Goal: Check status: Check status

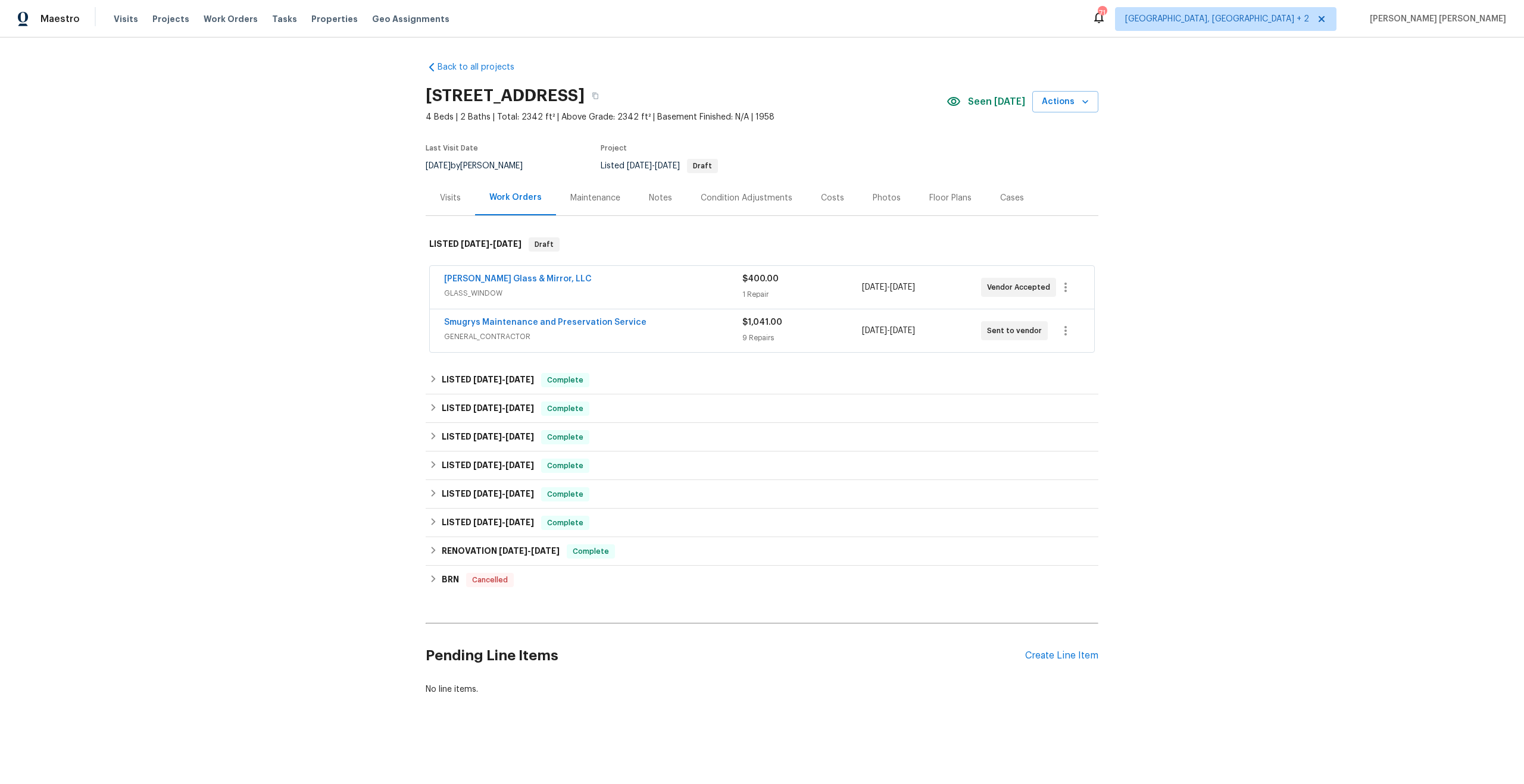
click at [583, 197] on div "Maintenance" at bounding box center [595, 198] width 50 height 12
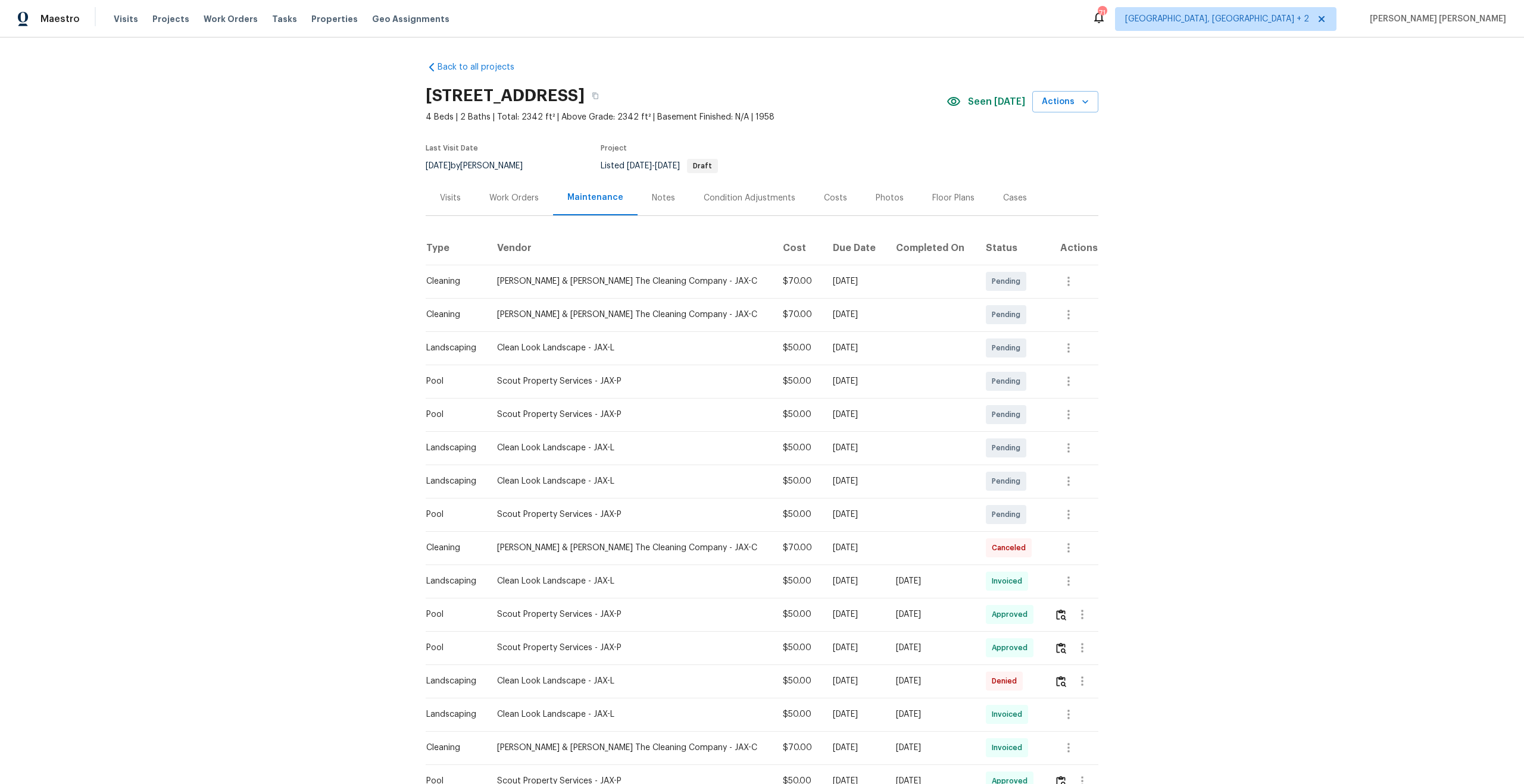
scroll to position [61, 0]
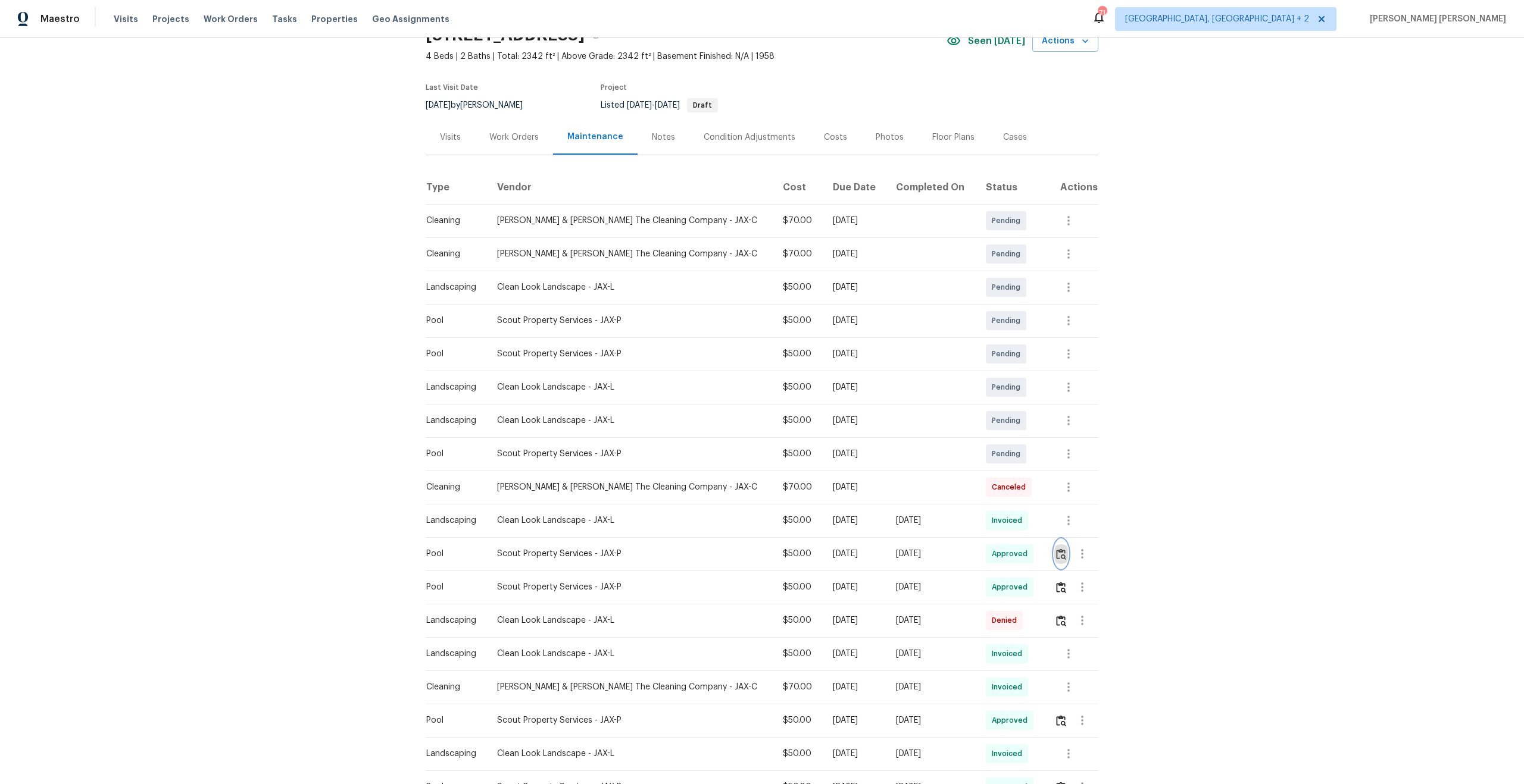
click at [1058, 555] on img "button" at bounding box center [1061, 554] width 10 height 11
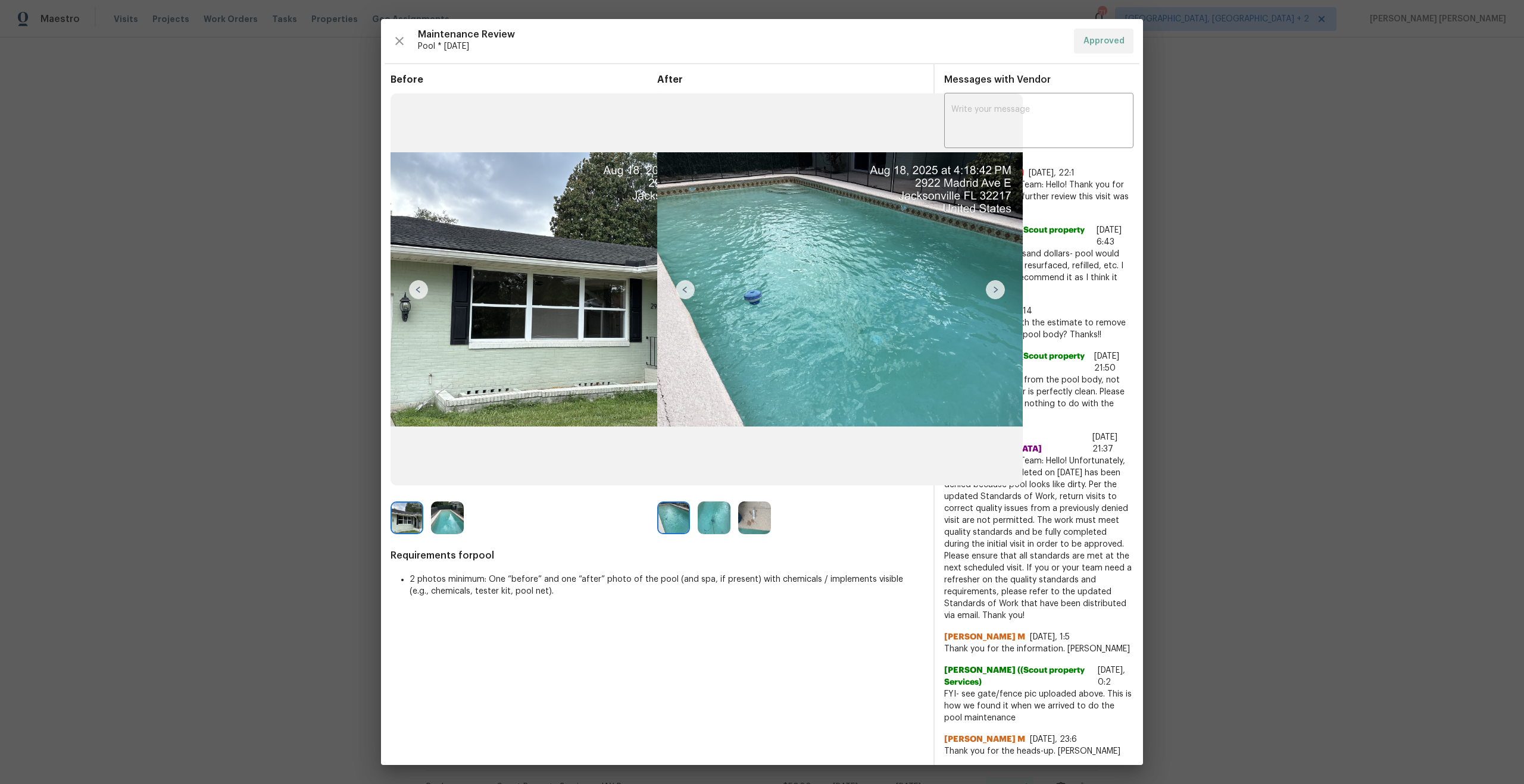
click at [716, 515] on img at bounding box center [714, 518] width 33 height 33
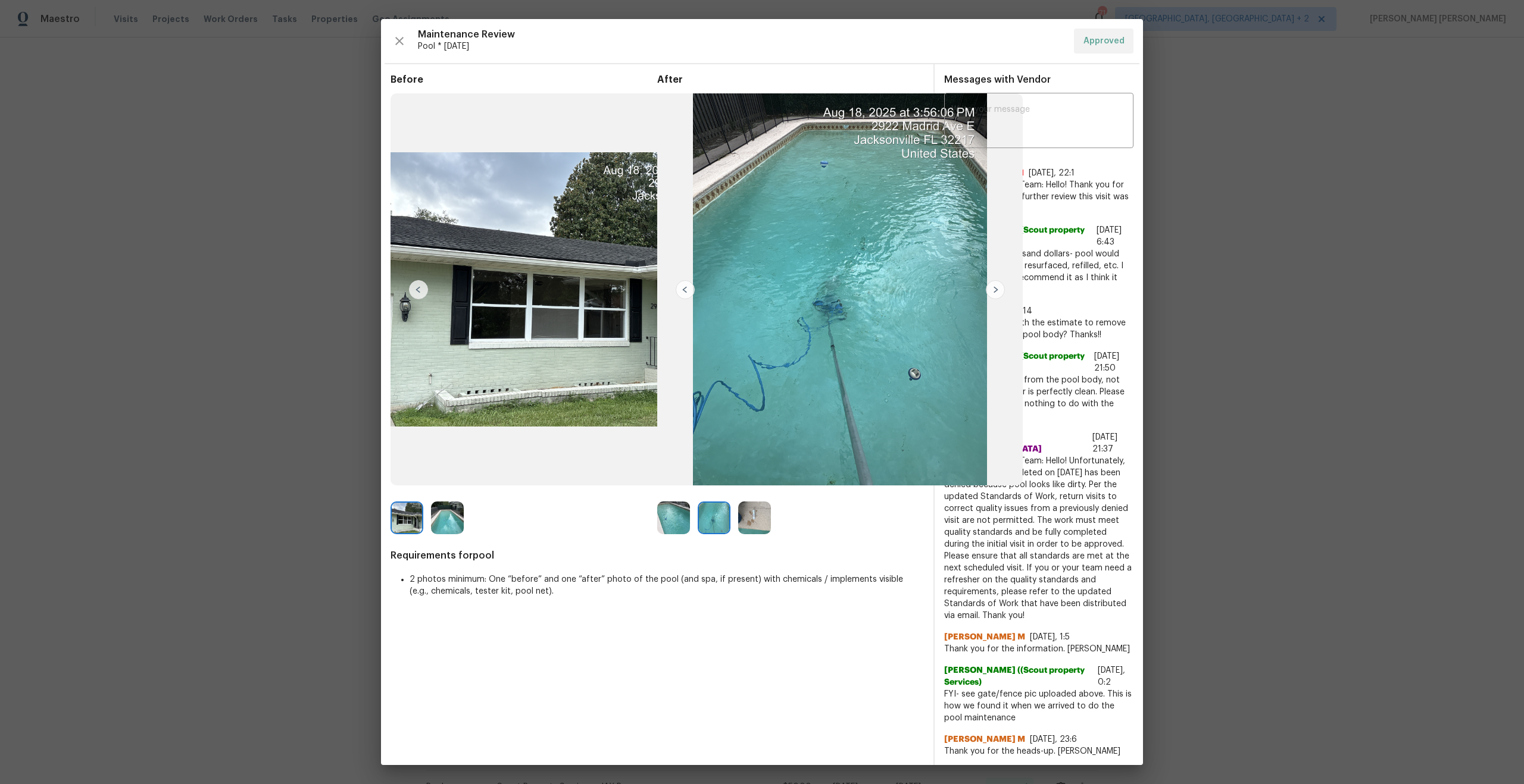
click at [714, 522] on img at bounding box center [714, 518] width 33 height 33
click at [757, 522] on img at bounding box center [755, 518] width 33 height 33
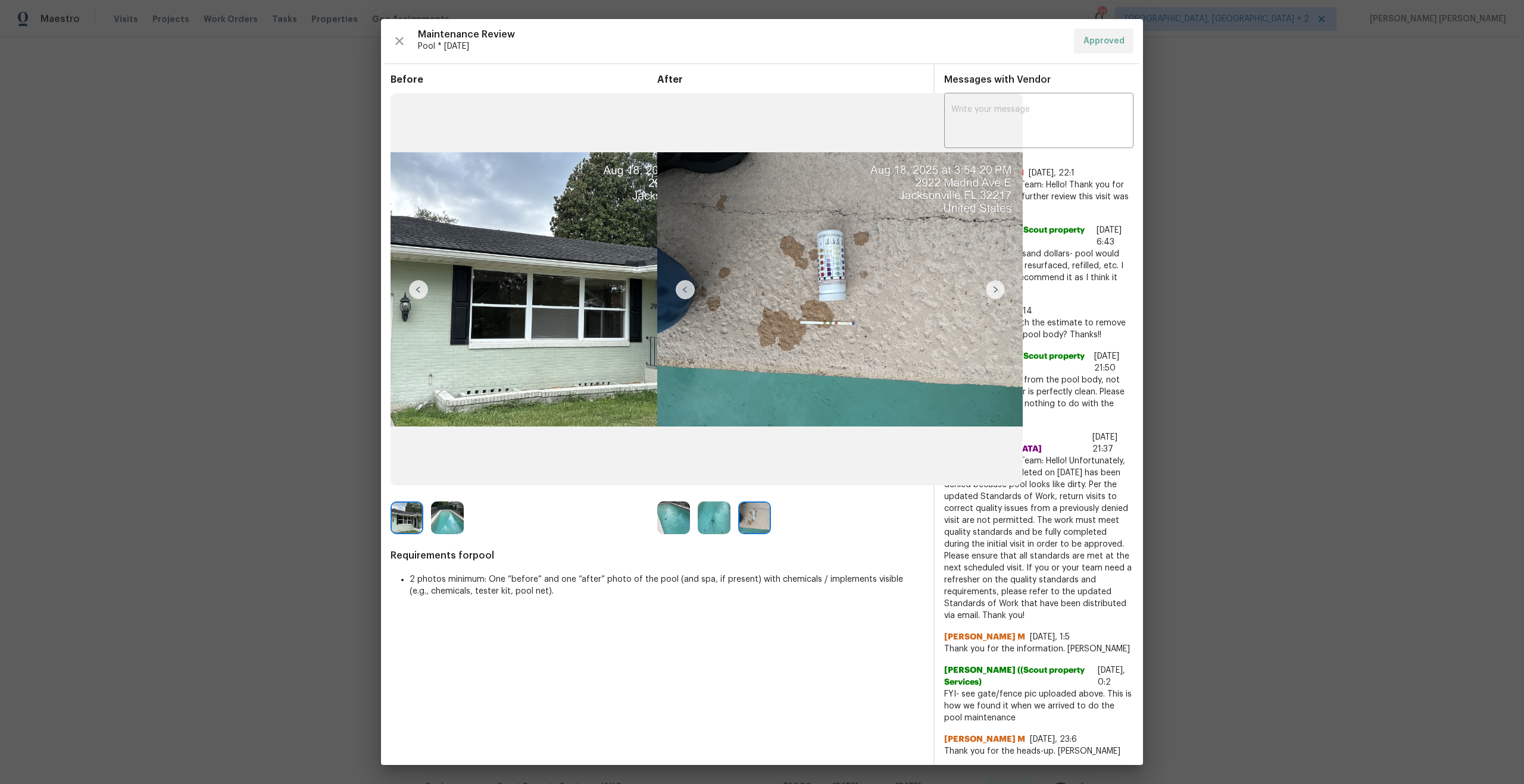
click at [757, 522] on img at bounding box center [755, 518] width 33 height 33
click at [759, 515] on img at bounding box center [755, 518] width 33 height 33
click at [757, 522] on img at bounding box center [755, 518] width 33 height 33
click at [963, 343] on img at bounding box center [839, 289] width 365 height 392
click at [962, 323] on img at bounding box center [839, 289] width 365 height 392
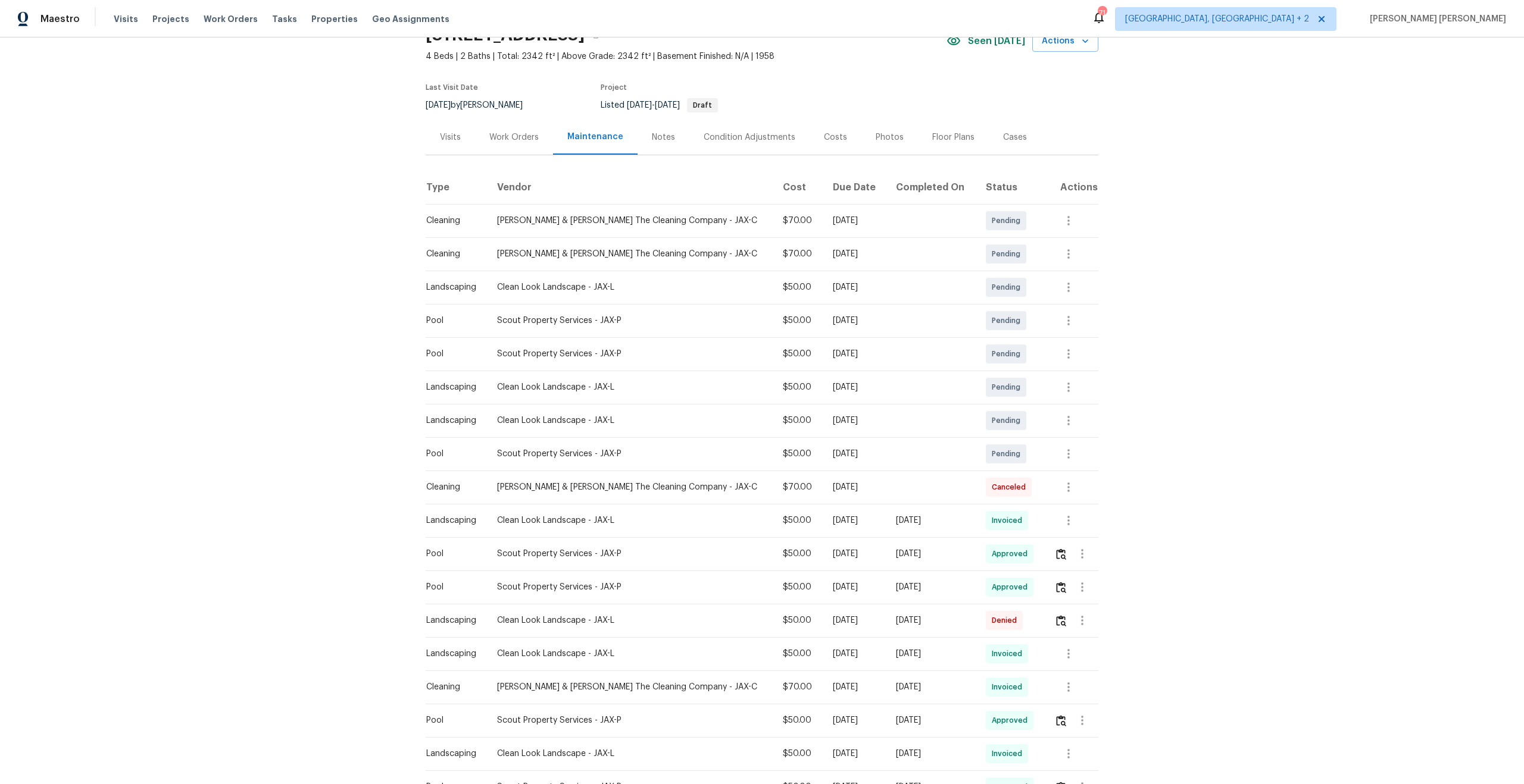
click at [833, 553] on div "[DATE]" at bounding box center [855, 554] width 45 height 12
click at [842, 587] on div "[DATE]" at bounding box center [855, 587] width 45 height 12
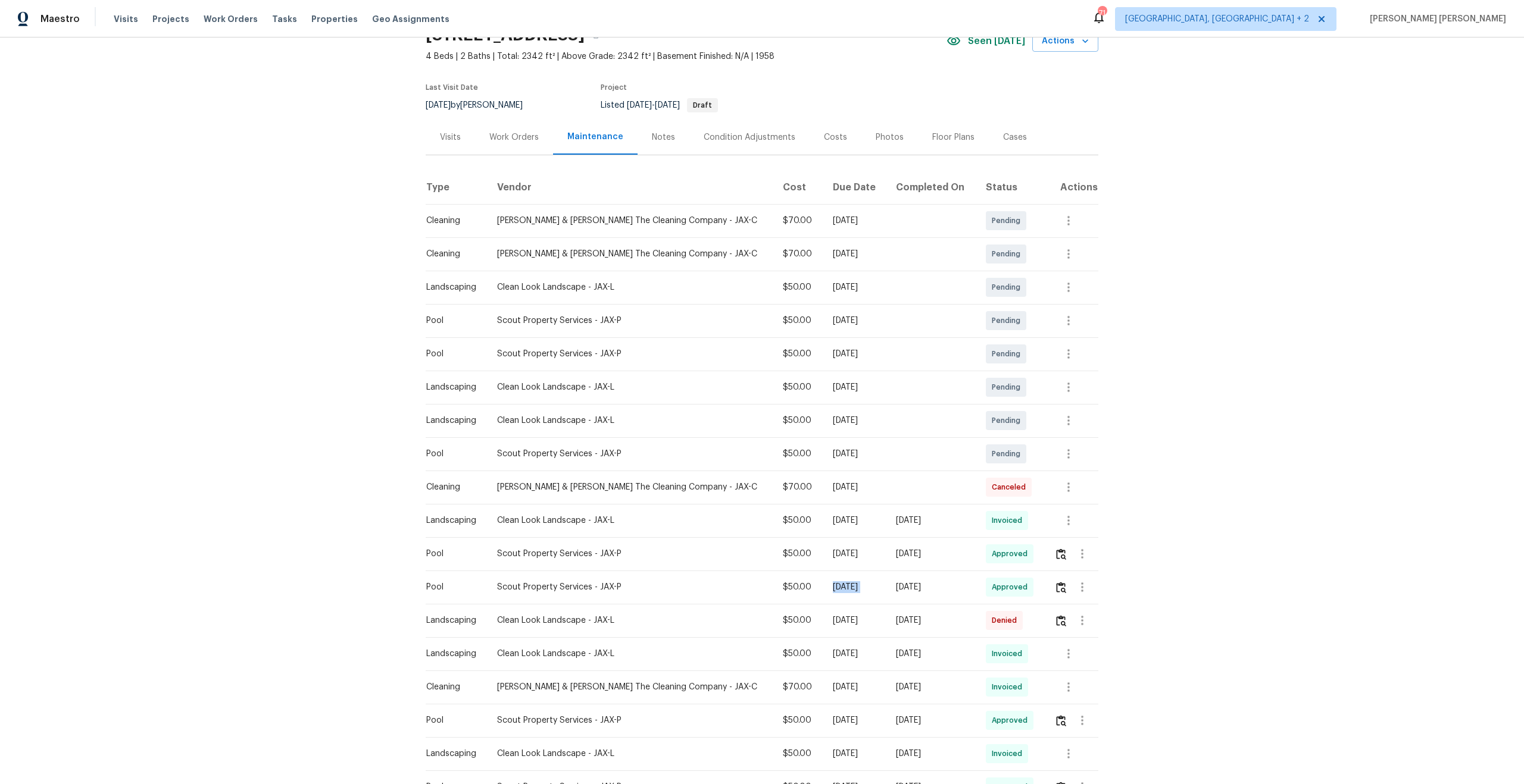
click at [842, 587] on div "[DATE]" at bounding box center [855, 587] width 45 height 12
click at [833, 719] on div "[DATE]" at bounding box center [855, 721] width 45 height 12
click at [1060, 720] on img "button" at bounding box center [1061, 721] width 10 height 11
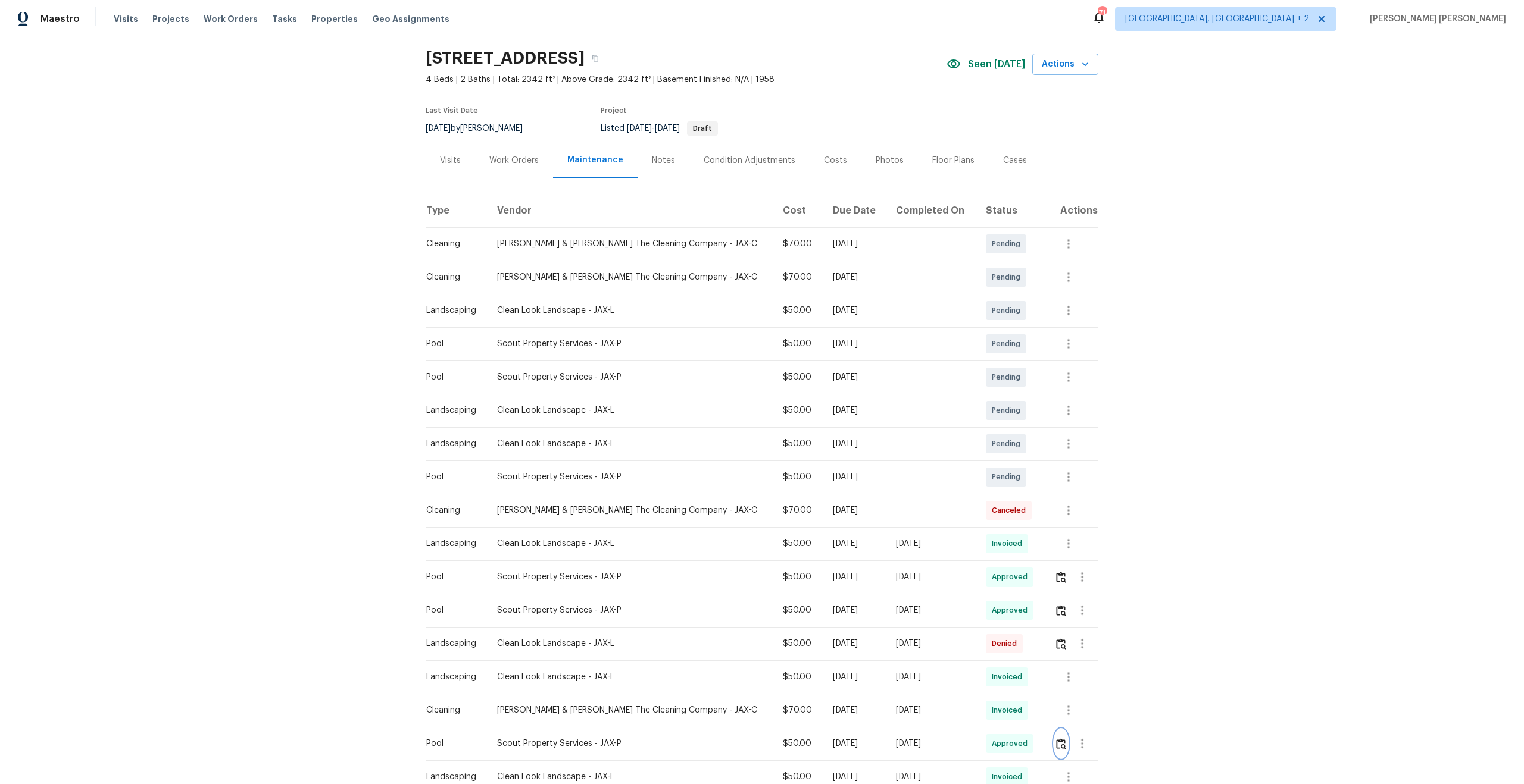
scroll to position [36, 0]
click at [1057, 747] on img "button" at bounding box center [1061, 745] width 10 height 11
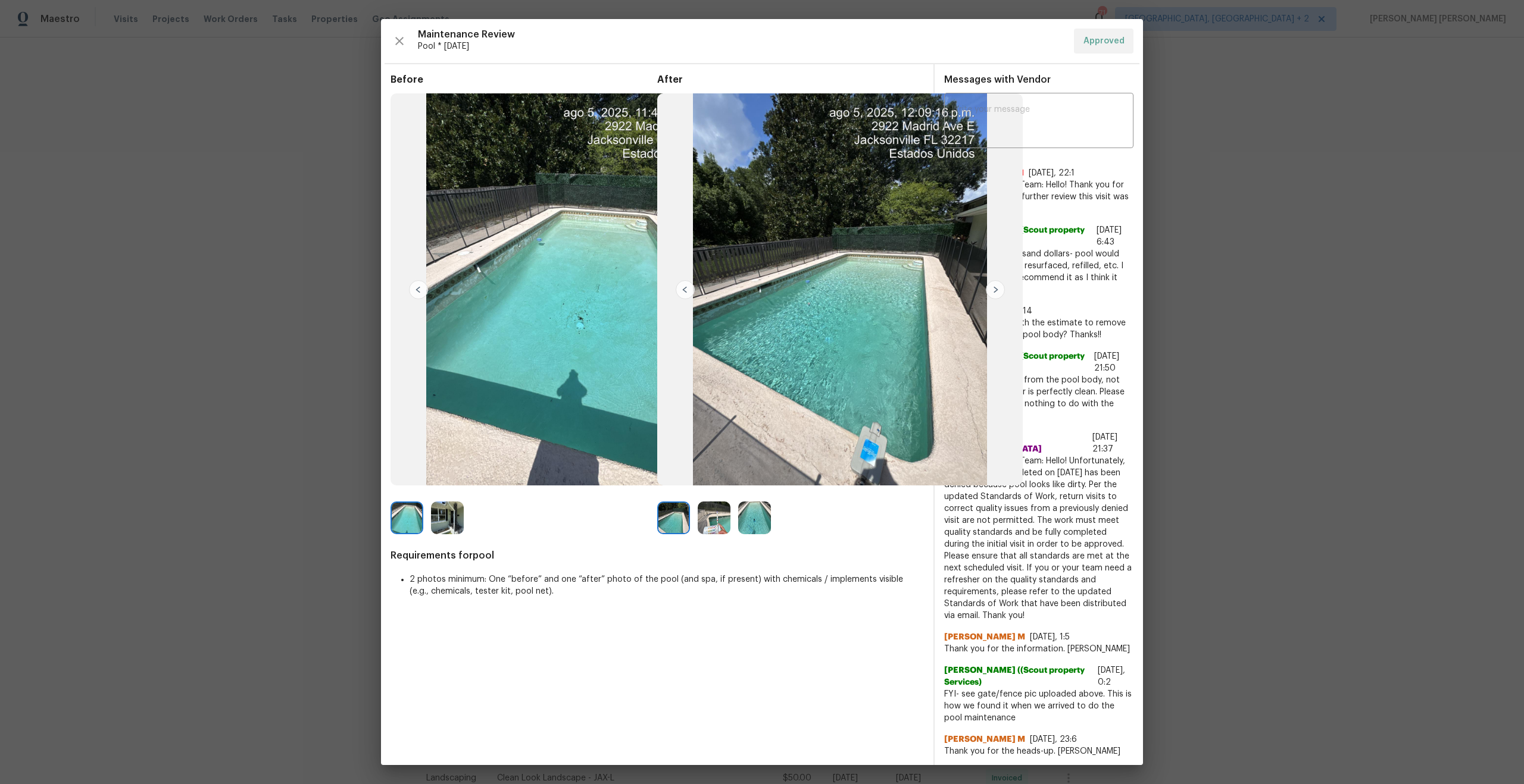
click at [749, 522] on img at bounding box center [755, 518] width 33 height 33
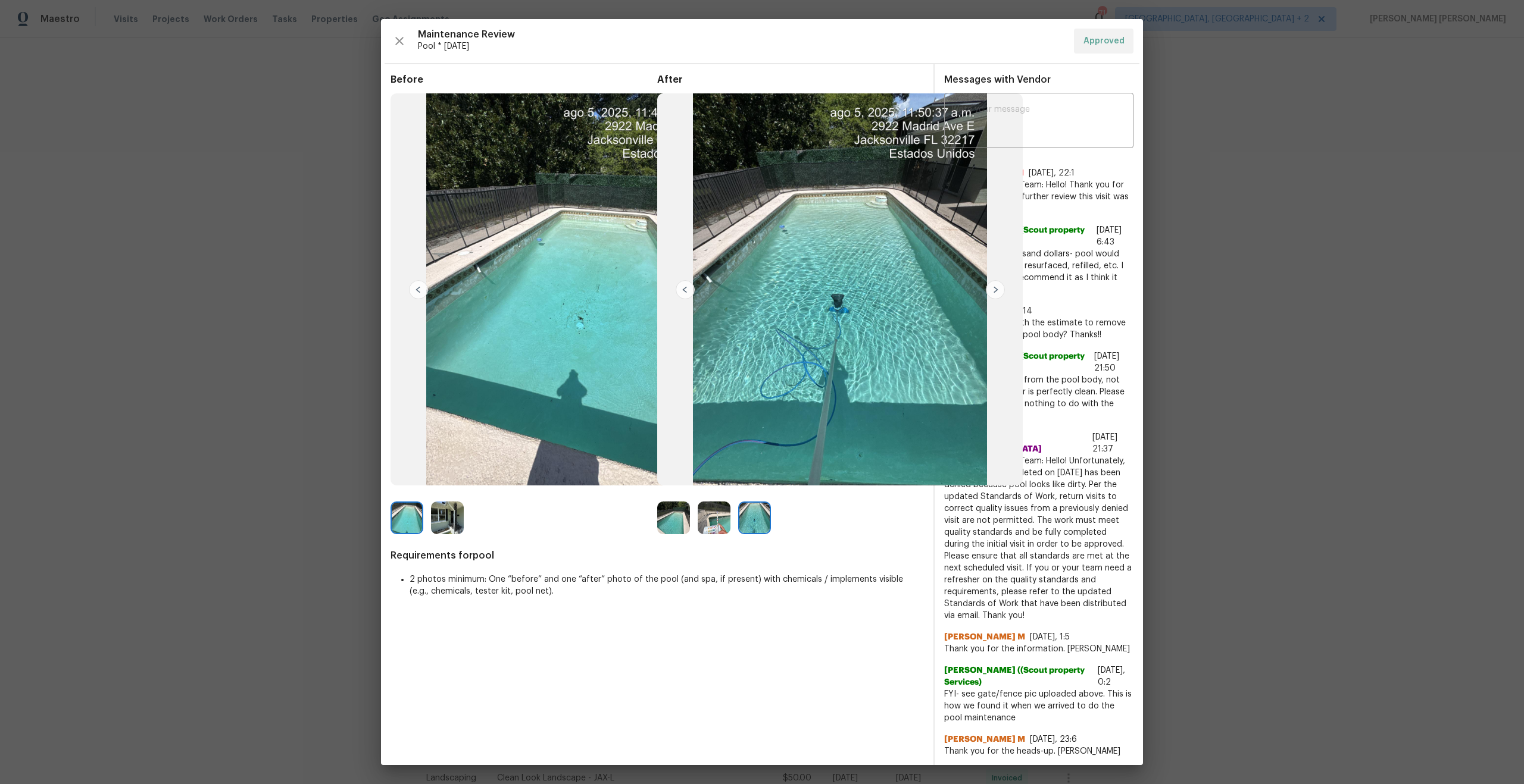
click at [711, 525] on img at bounding box center [714, 518] width 33 height 33
